Goal: Feedback & Contribution: Leave review/rating

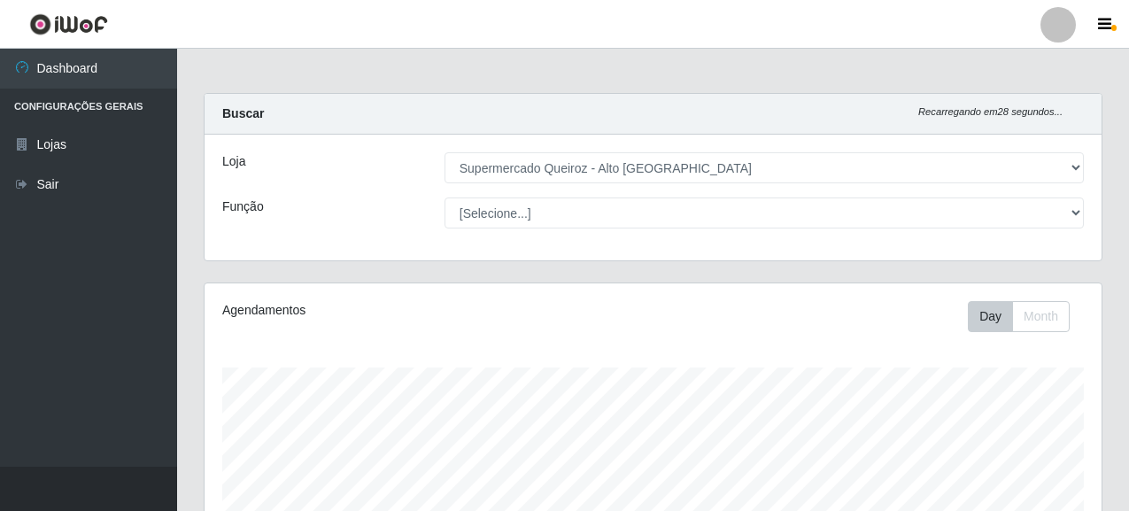
select select "496"
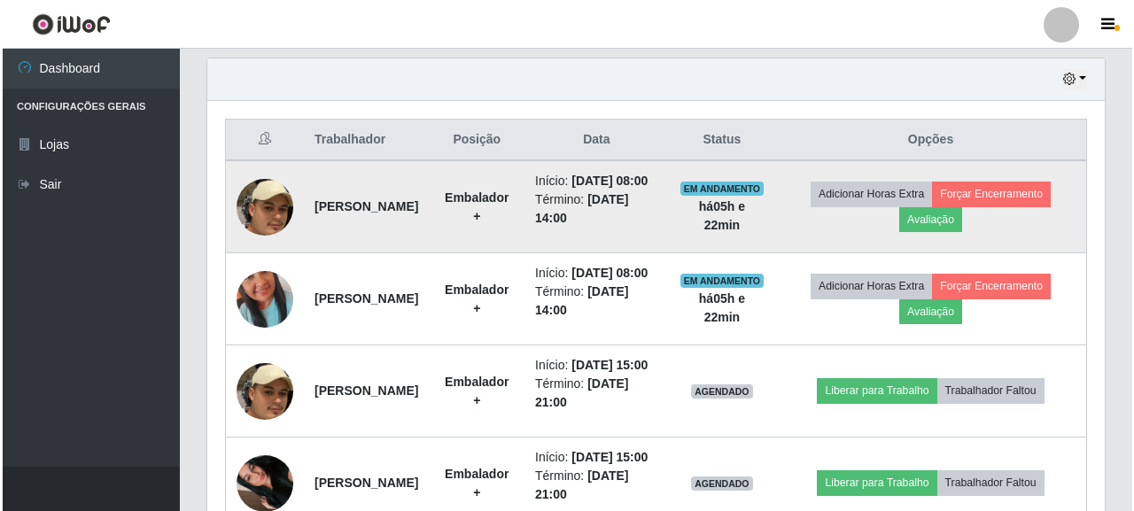
scroll to position [368, 897]
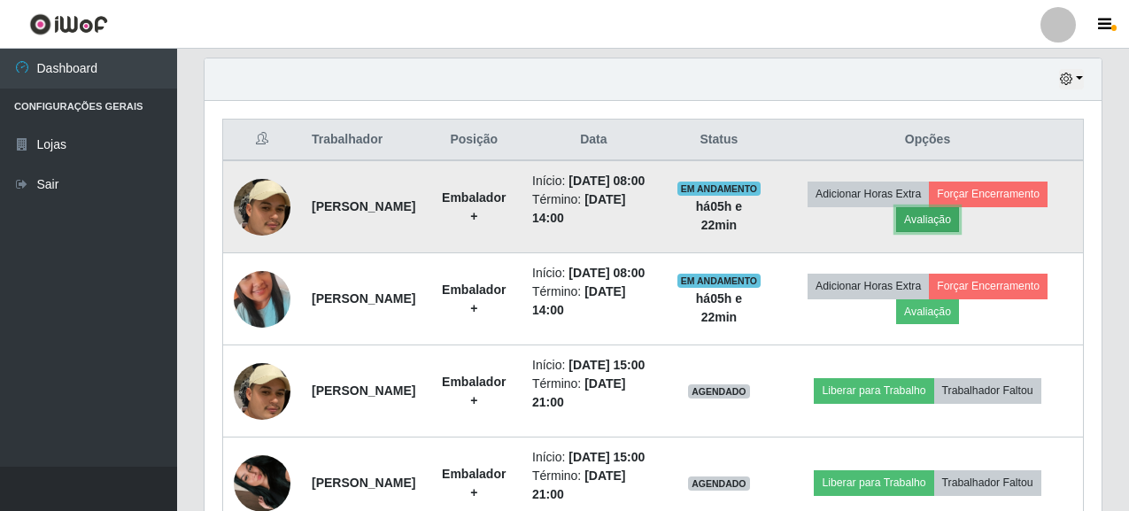
click at [936, 232] on button "Avaliação" at bounding box center [927, 219] width 63 height 25
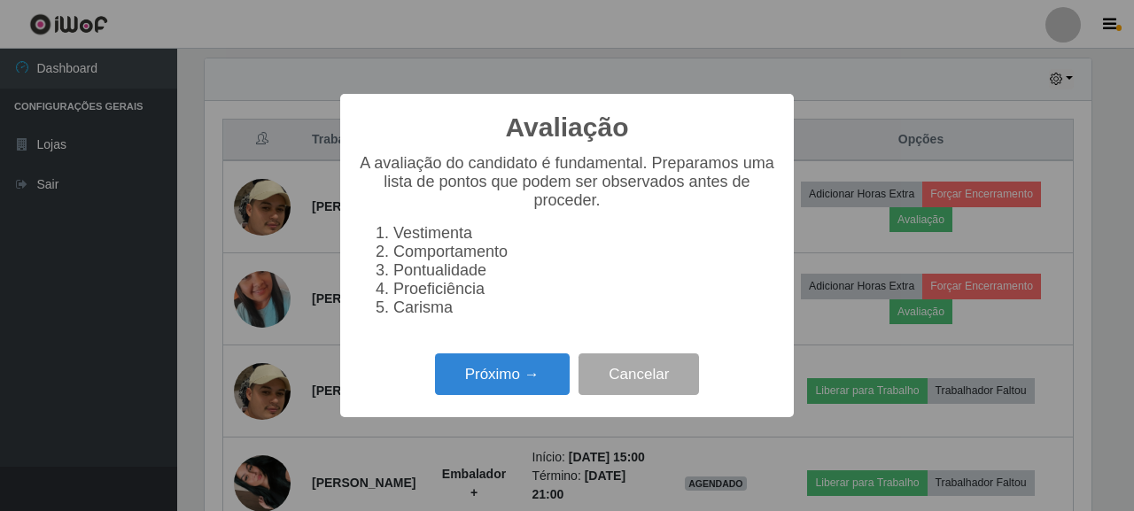
scroll to position [368, 887]
click at [524, 377] on button "Próximo →" at bounding box center [502, 374] width 135 height 42
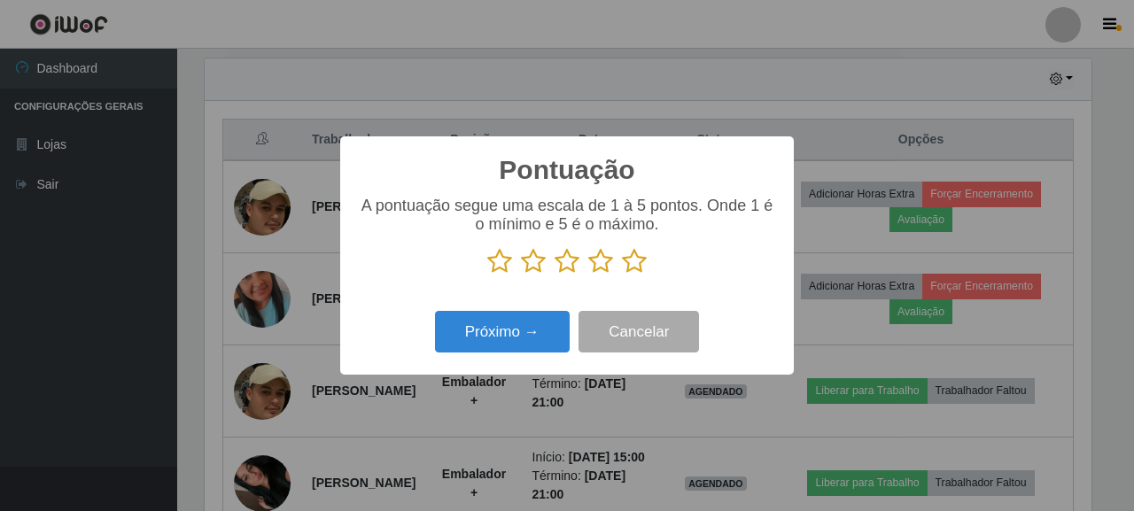
scroll to position [885439, 884919]
click at [641, 261] on icon at bounding box center [634, 261] width 25 height 27
click at [622, 275] on input "radio" at bounding box center [622, 275] width 0 height 0
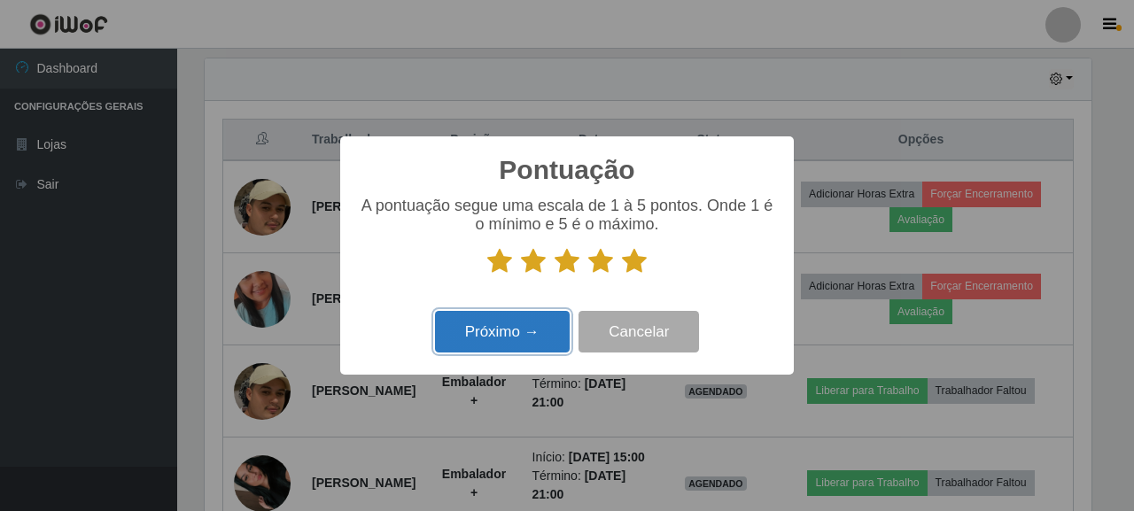
click at [523, 321] on button "Próximo →" at bounding box center [502, 332] width 135 height 42
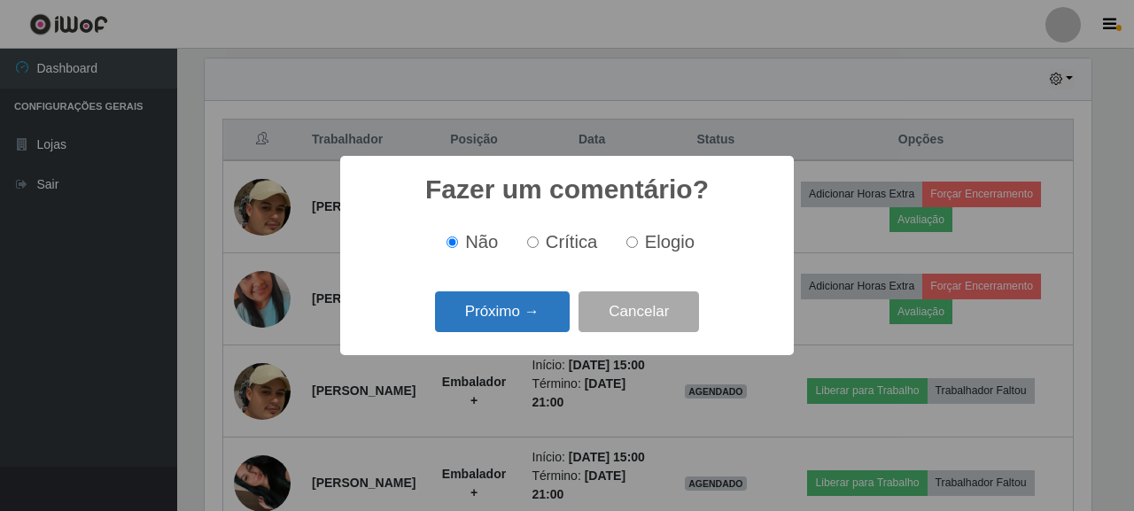
click at [520, 300] on button "Próximo →" at bounding box center [502, 312] width 135 height 42
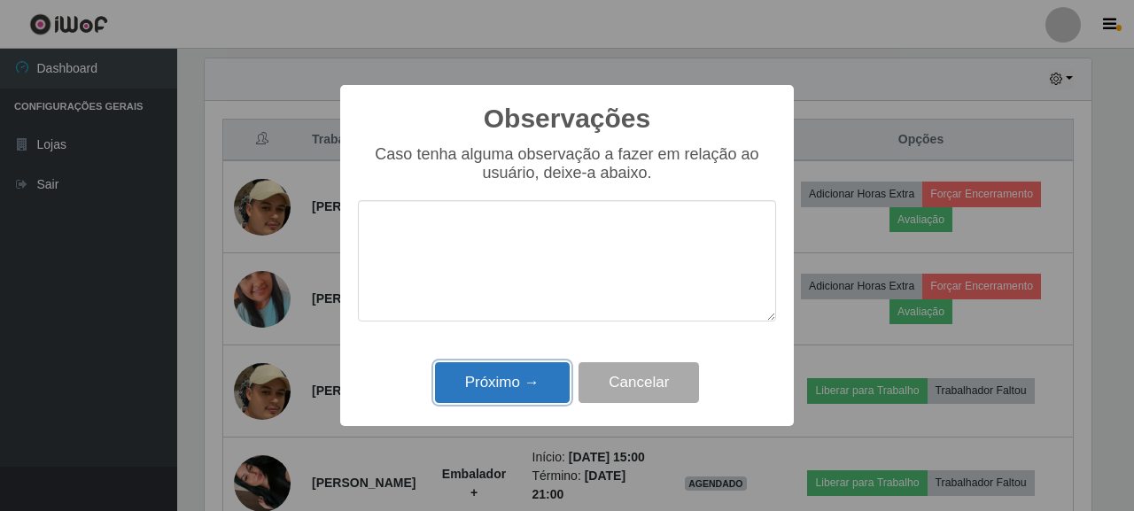
click at [449, 384] on button "Próximo →" at bounding box center [502, 383] width 135 height 42
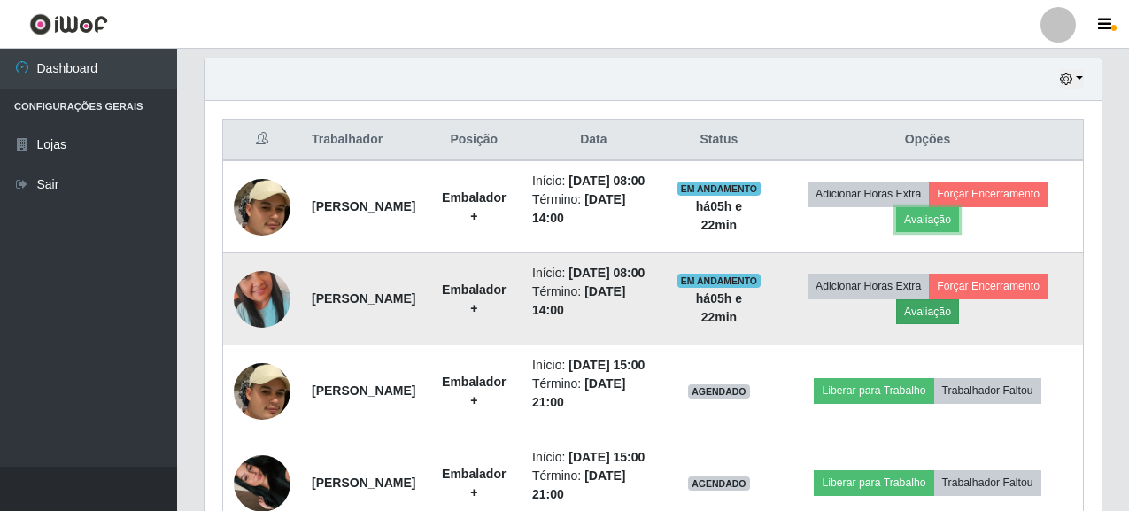
scroll to position [368, 897]
click at [937, 324] on button "Avaliação" at bounding box center [927, 311] width 63 height 25
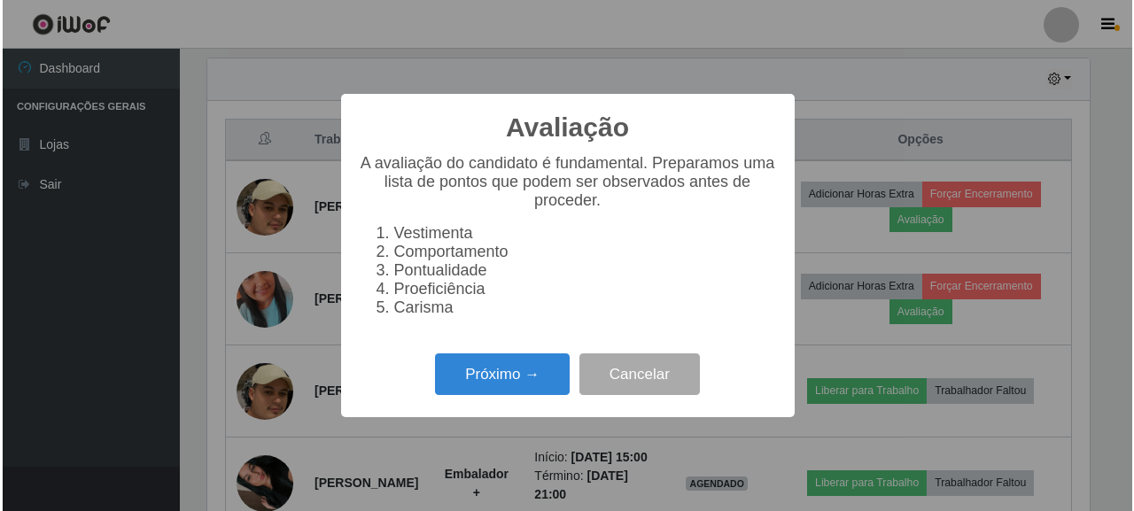
scroll to position [368, 887]
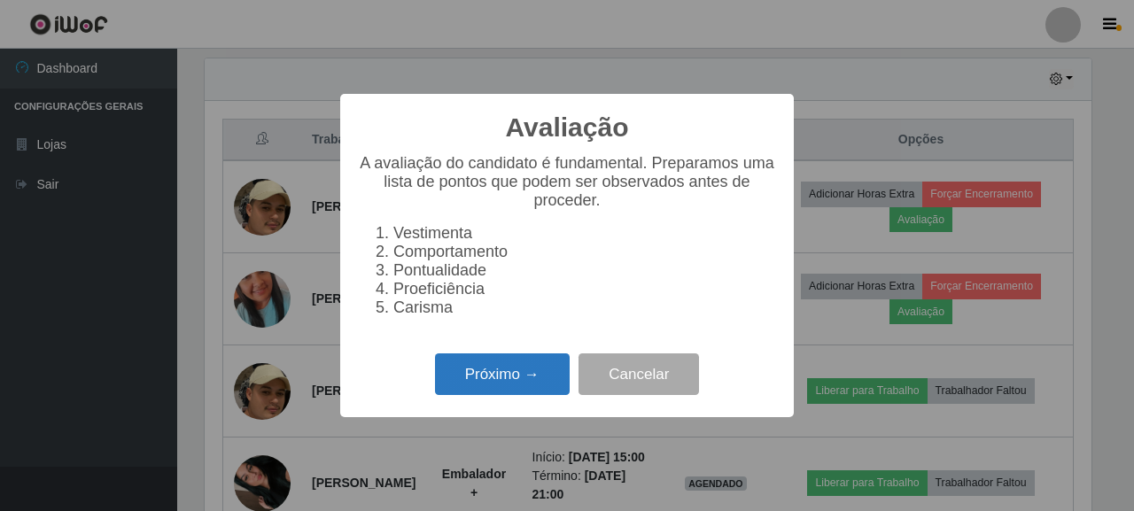
click at [475, 370] on button "Próximo →" at bounding box center [502, 374] width 135 height 42
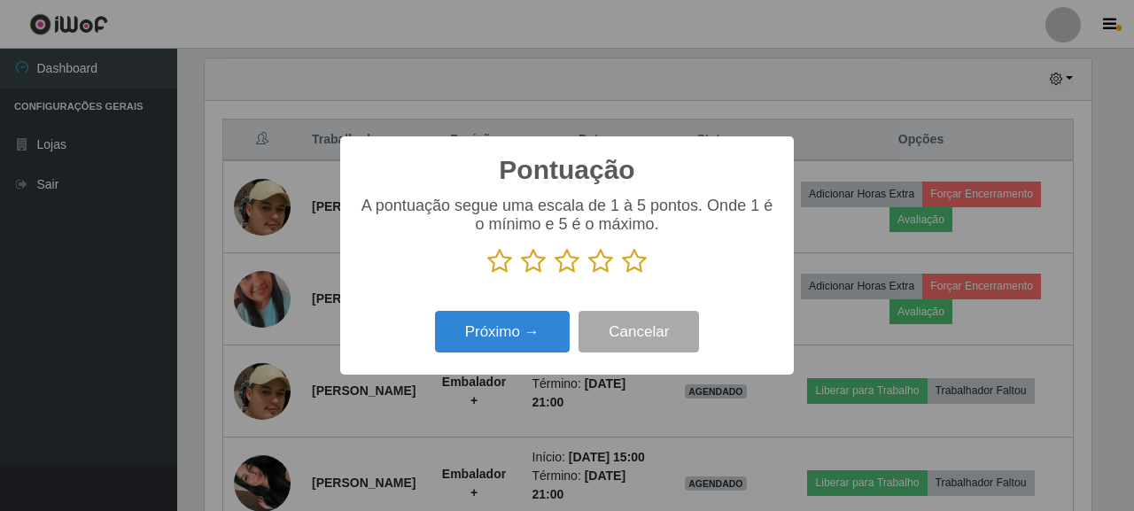
scroll to position [885439, 884919]
click at [632, 269] on icon at bounding box center [634, 261] width 25 height 27
click at [622, 275] on input "radio" at bounding box center [622, 275] width 0 height 0
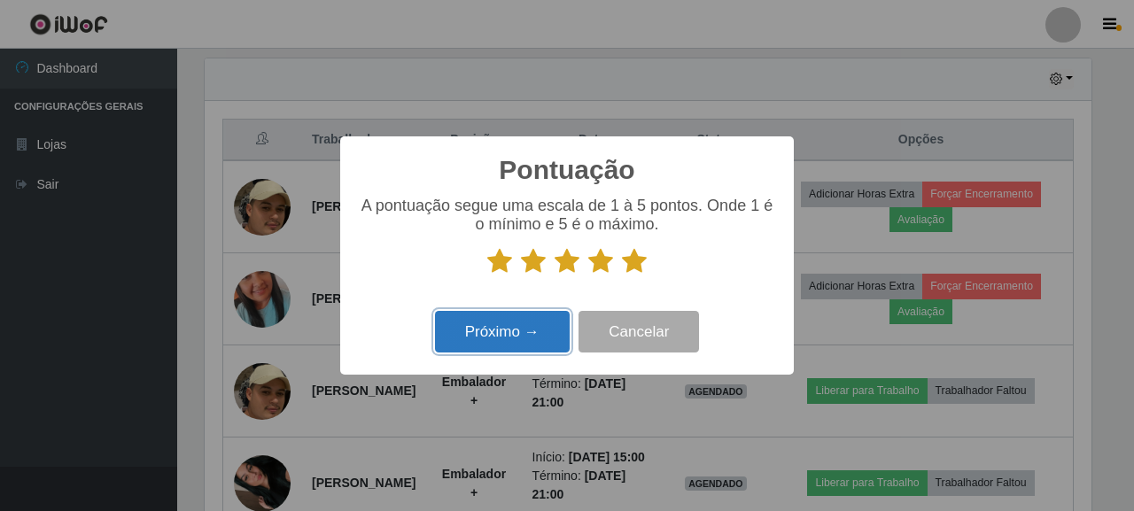
click at [537, 328] on button "Próximo →" at bounding box center [502, 332] width 135 height 42
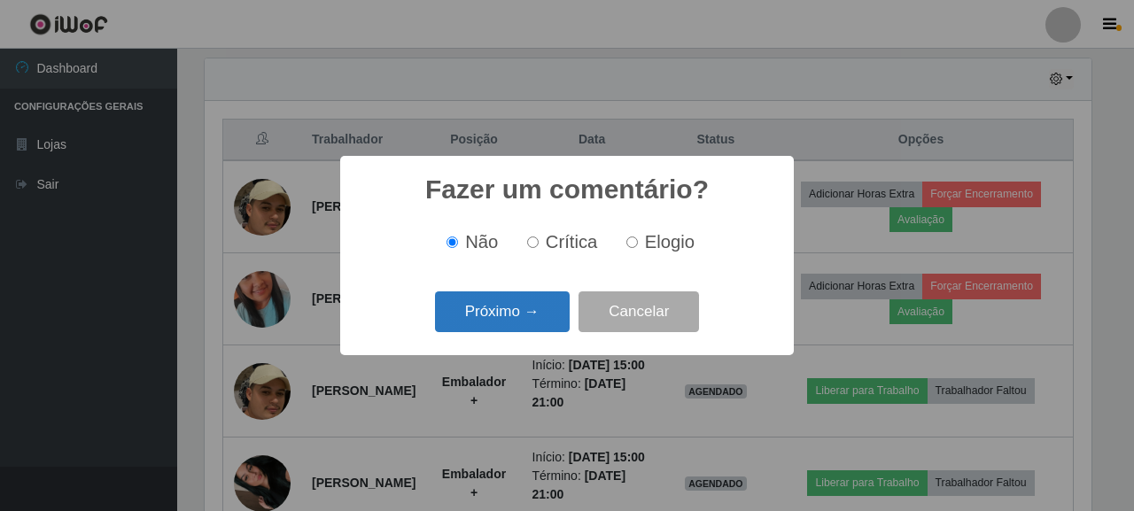
click at [514, 317] on button "Próximo →" at bounding box center [502, 312] width 135 height 42
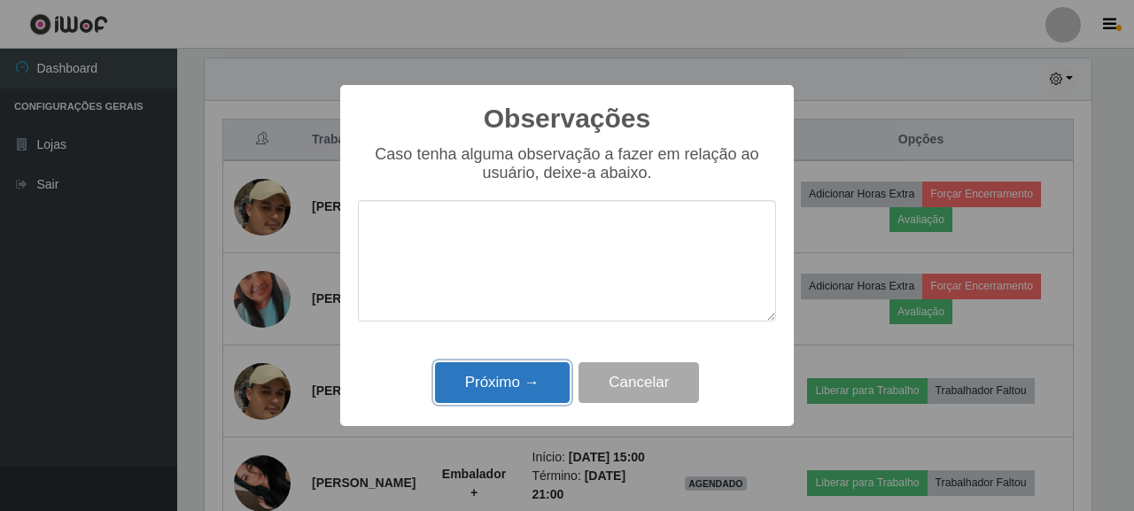
click at [533, 368] on button "Próximo →" at bounding box center [502, 383] width 135 height 42
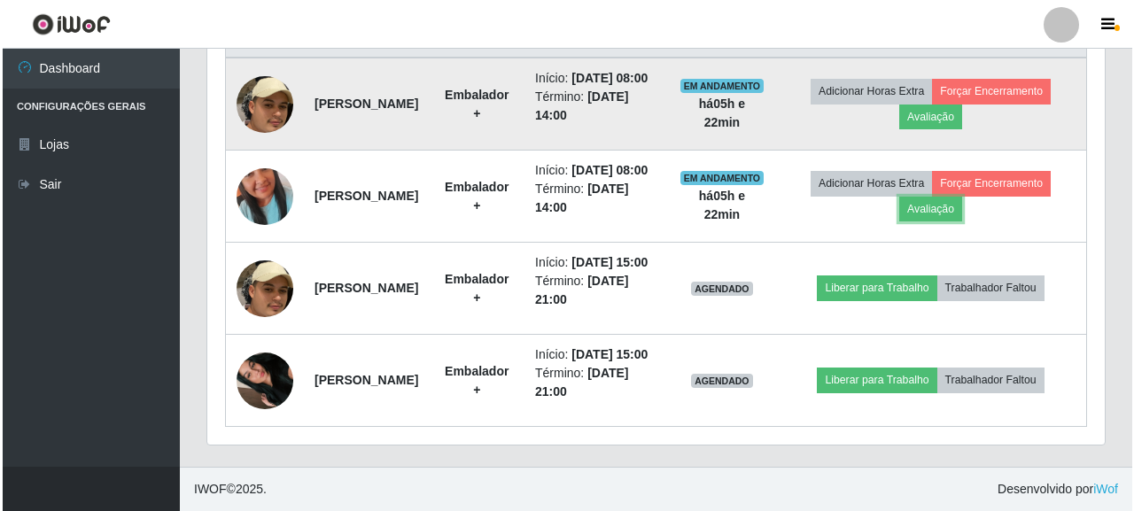
scroll to position [793, 0]
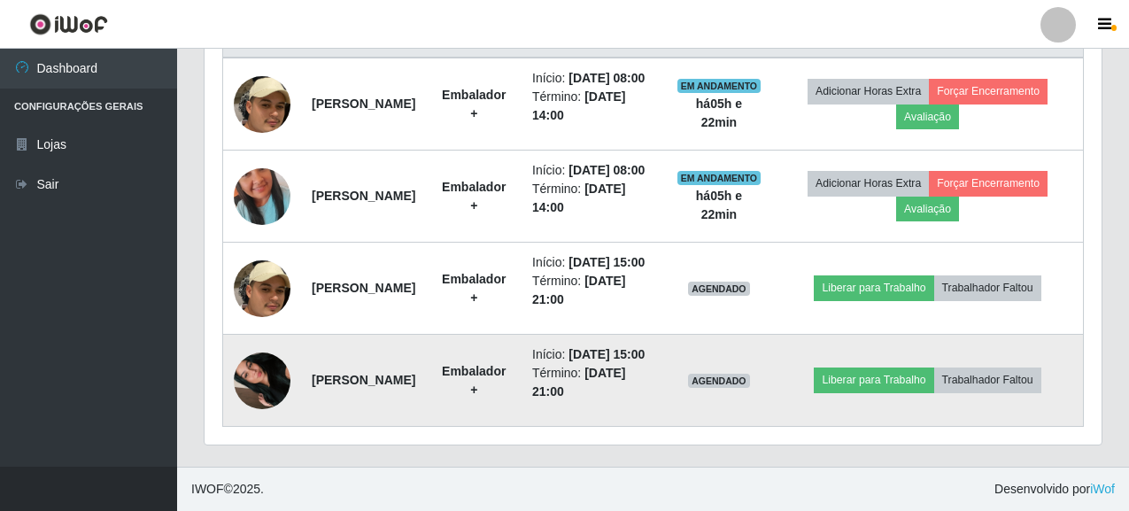
click at [264, 367] on img at bounding box center [262, 380] width 57 height 101
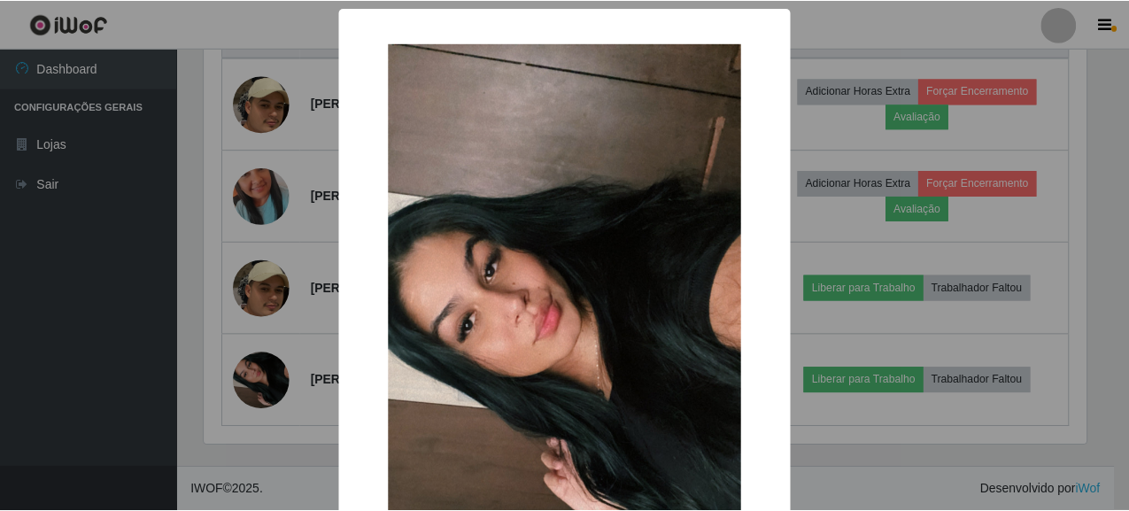
scroll to position [266, 0]
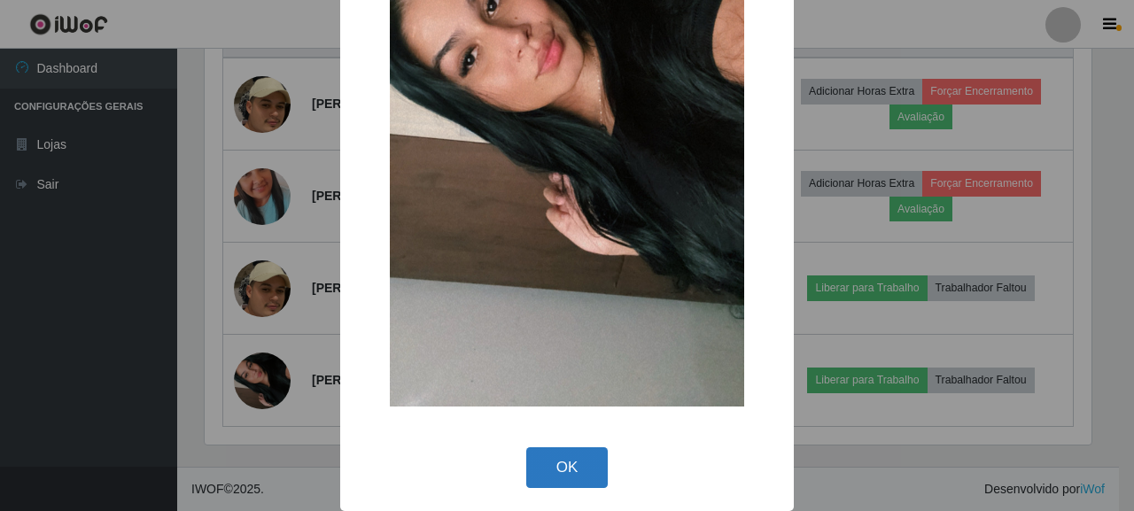
click at [562, 457] on button "OK" at bounding box center [567, 468] width 82 height 42
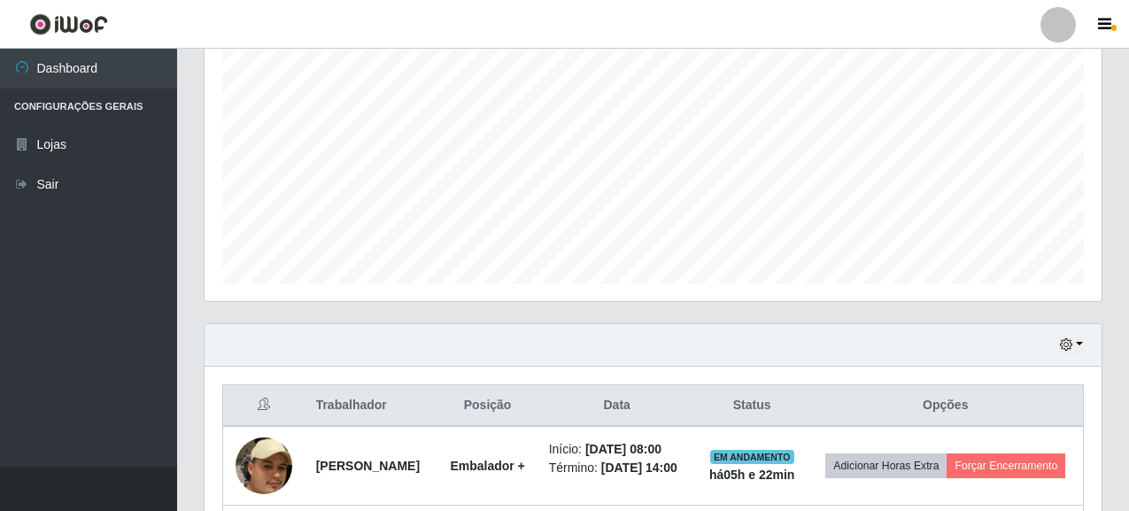
scroll to position [793, 0]
